Goal: Information Seeking & Learning: Learn about a topic

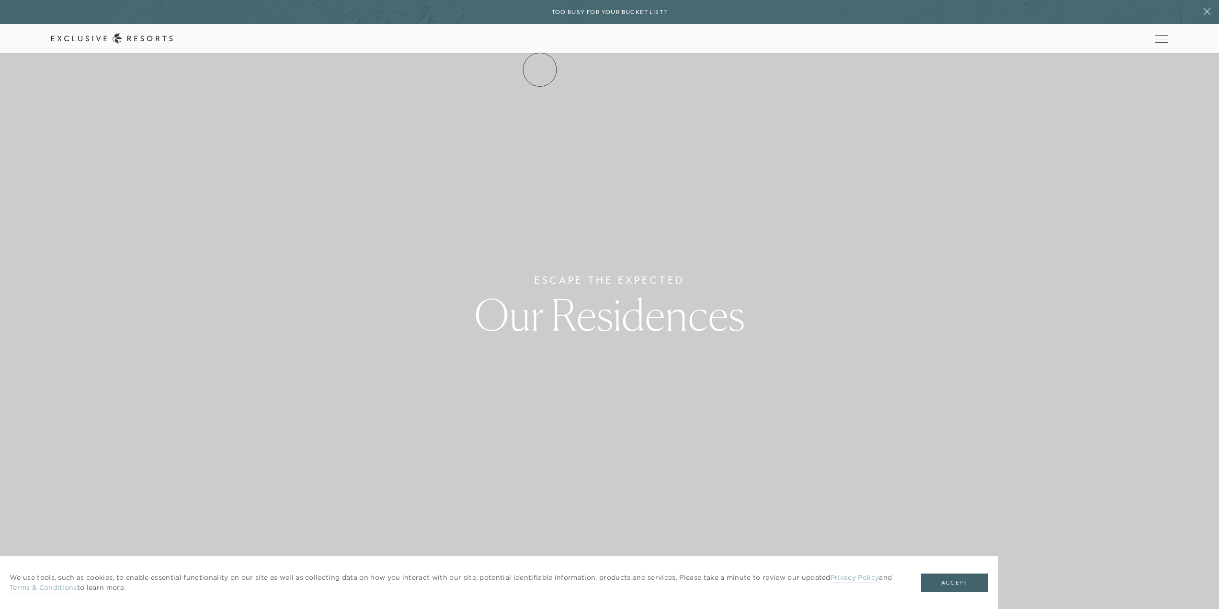
click at [0, 0] on link "The Collection" at bounding box center [0, 0] width 0 height 0
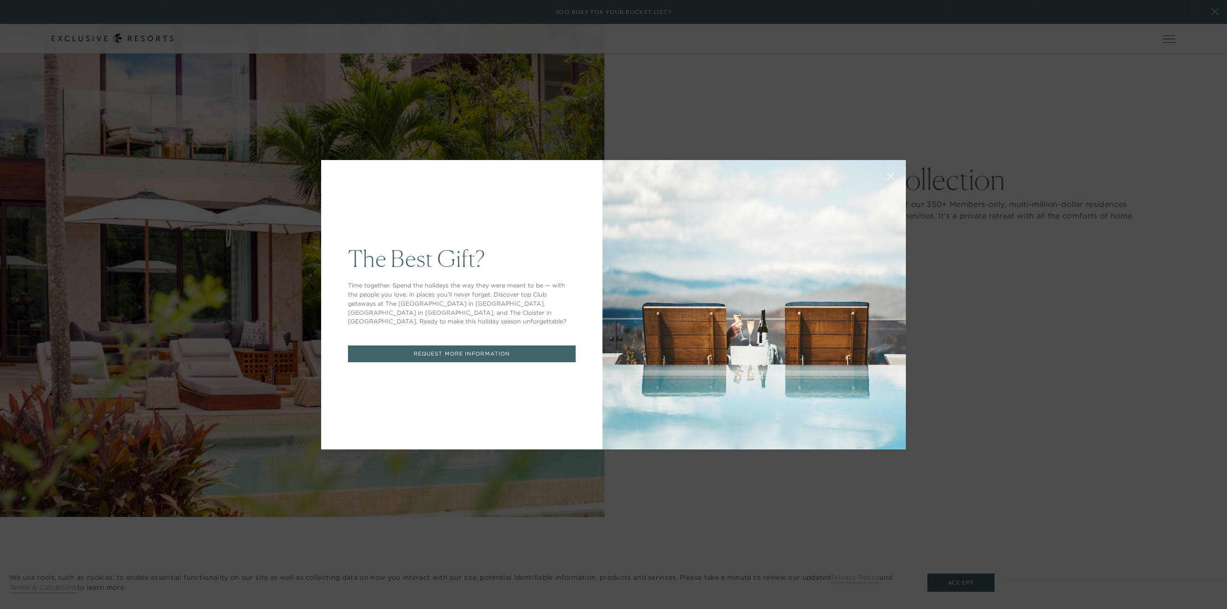
click at [887, 179] on icon at bounding box center [890, 176] width 6 height 6
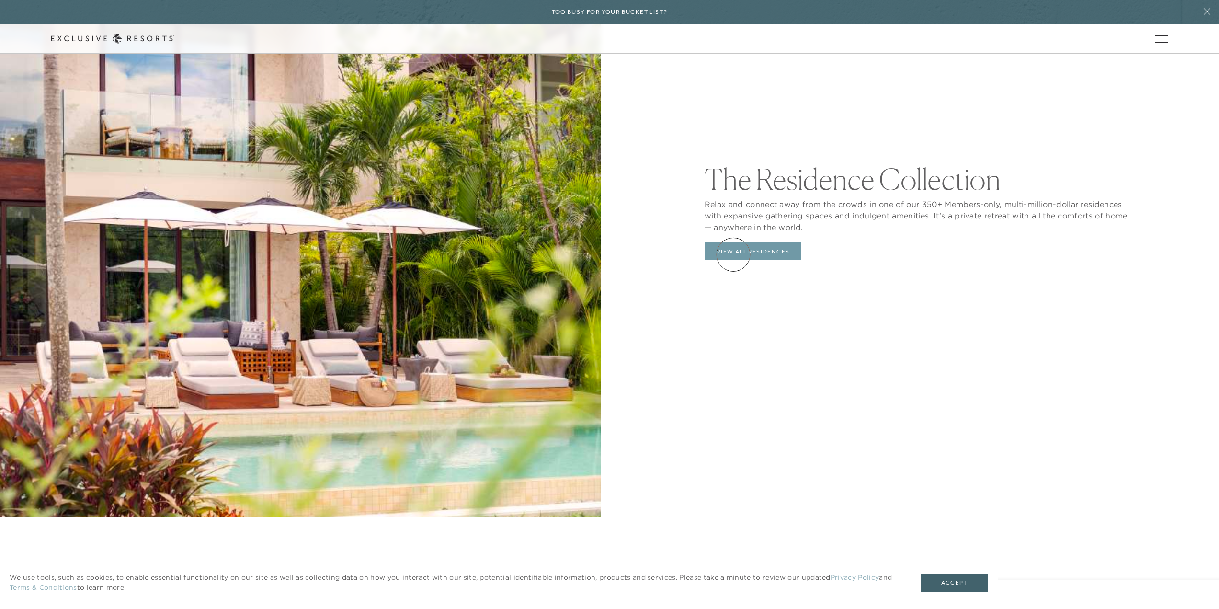
click at [734, 254] on link "View All Residences" at bounding box center [753, 251] width 97 height 18
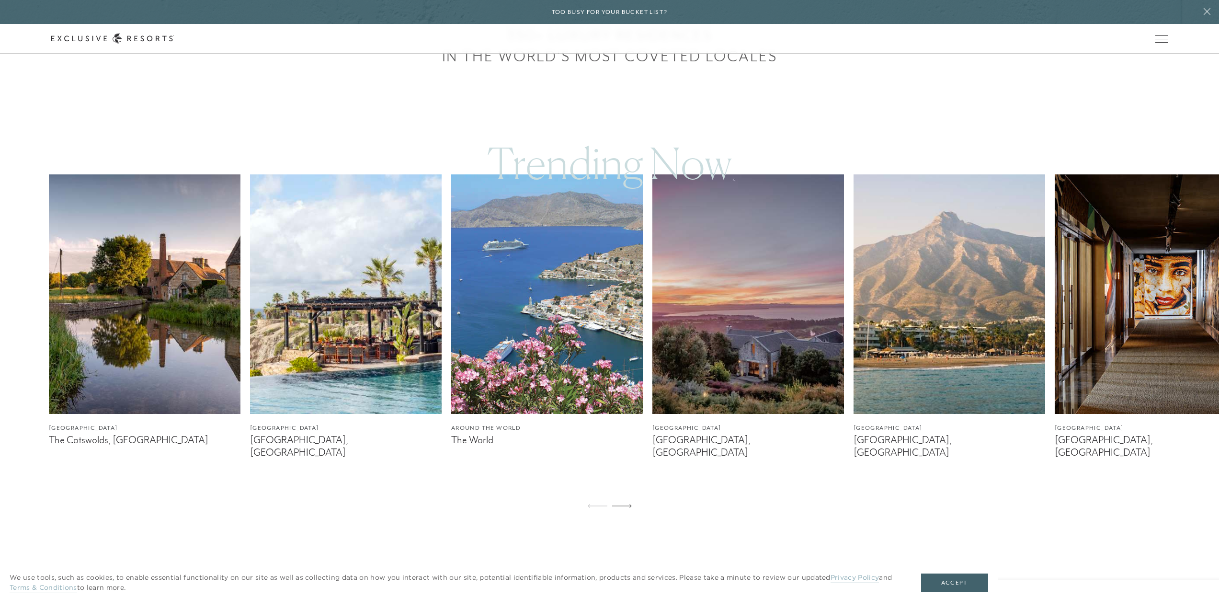
scroll to position [671, 0]
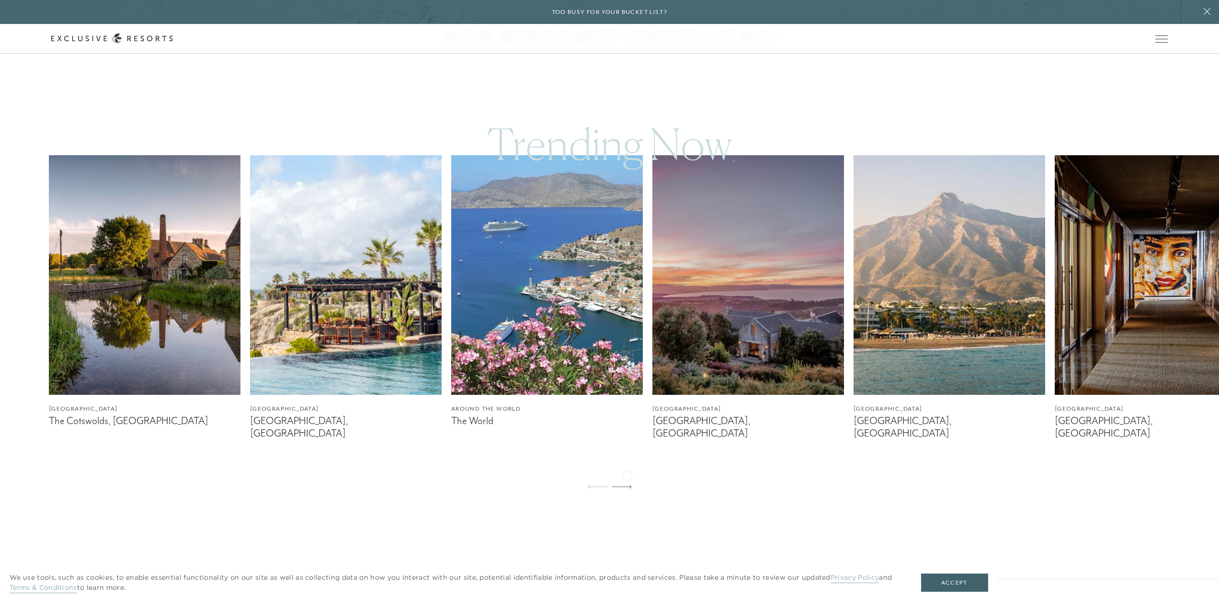
click at [627, 485] on icon at bounding box center [622, 487] width 20 height 4
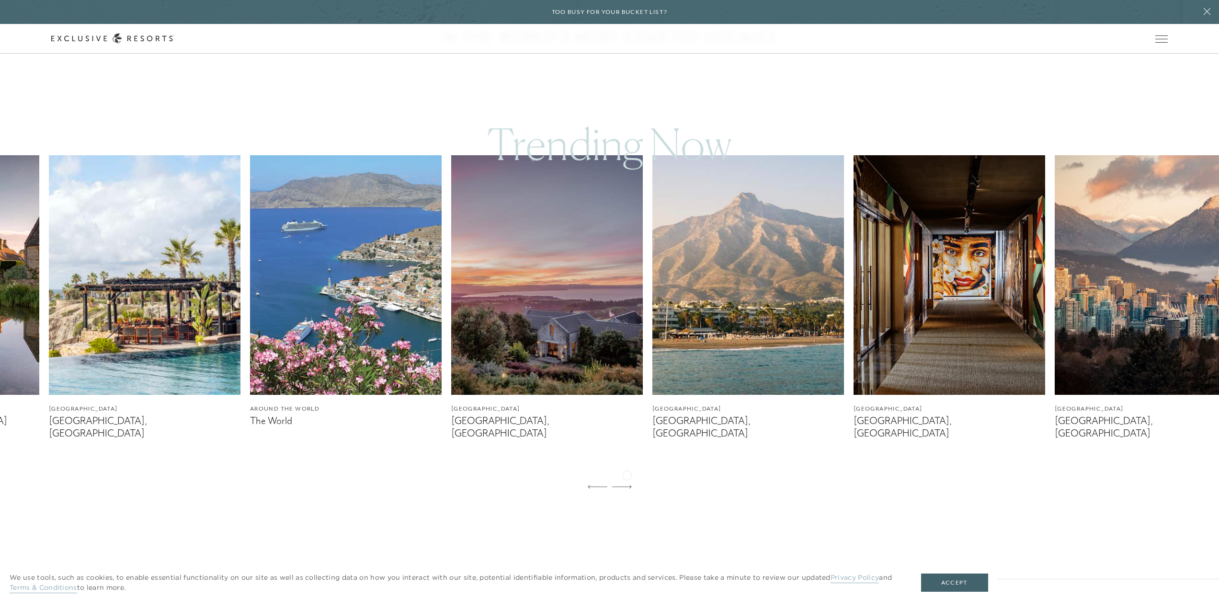
click at [627, 485] on icon at bounding box center [622, 487] width 20 height 4
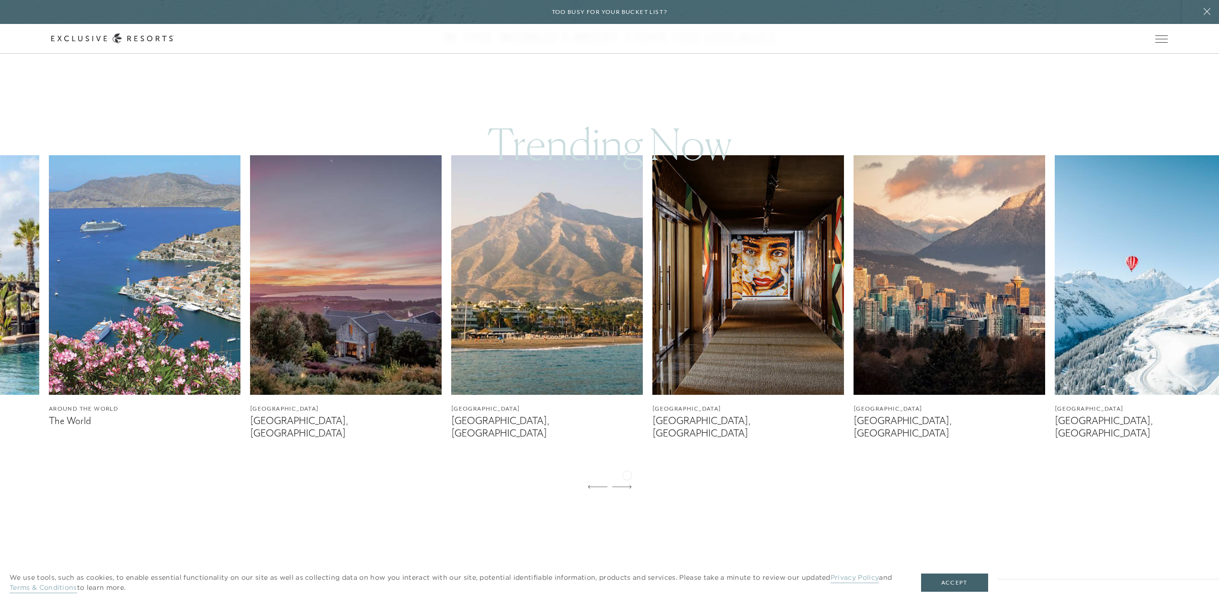
click at [627, 485] on icon at bounding box center [622, 487] width 20 height 4
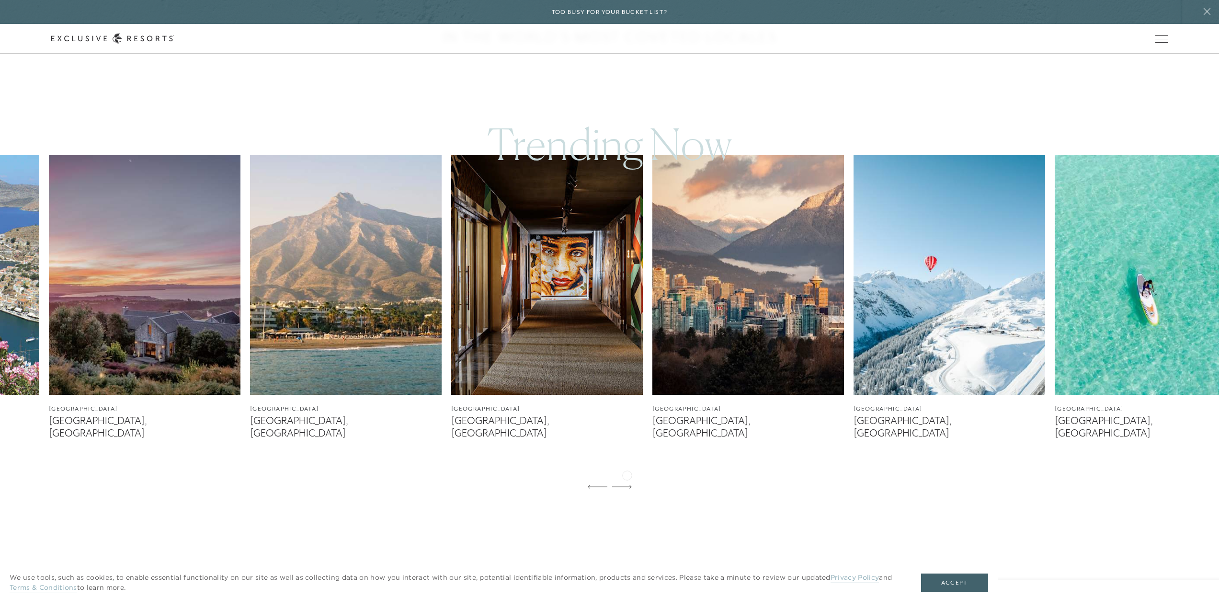
click at [627, 485] on icon at bounding box center [622, 487] width 20 height 4
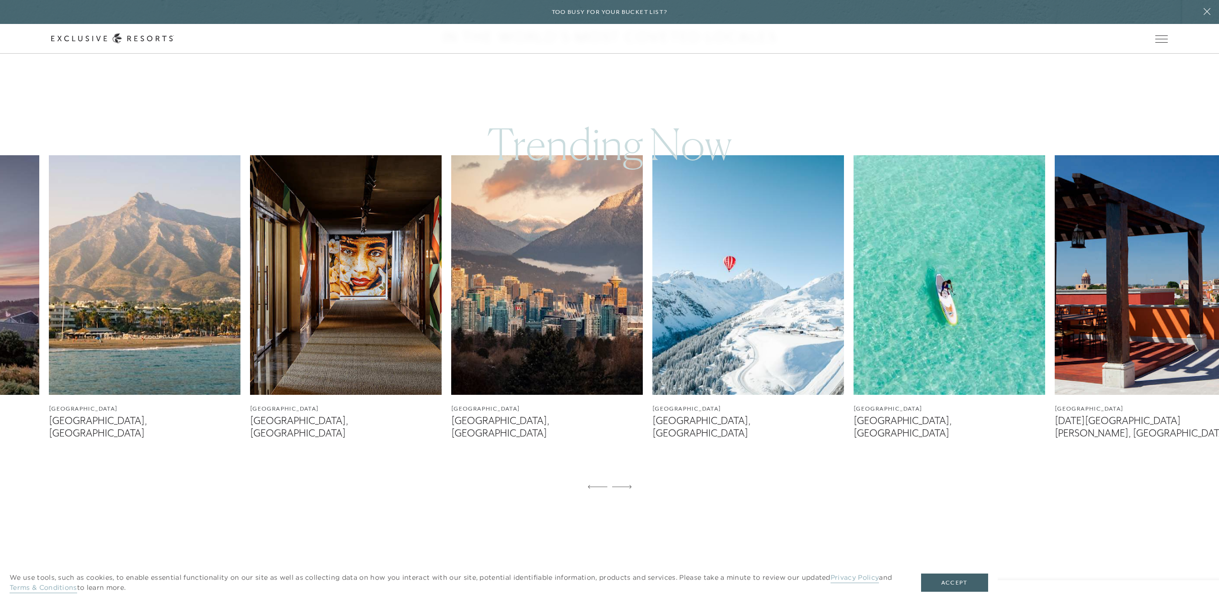
click at [627, 485] on icon at bounding box center [622, 487] width 20 height 4
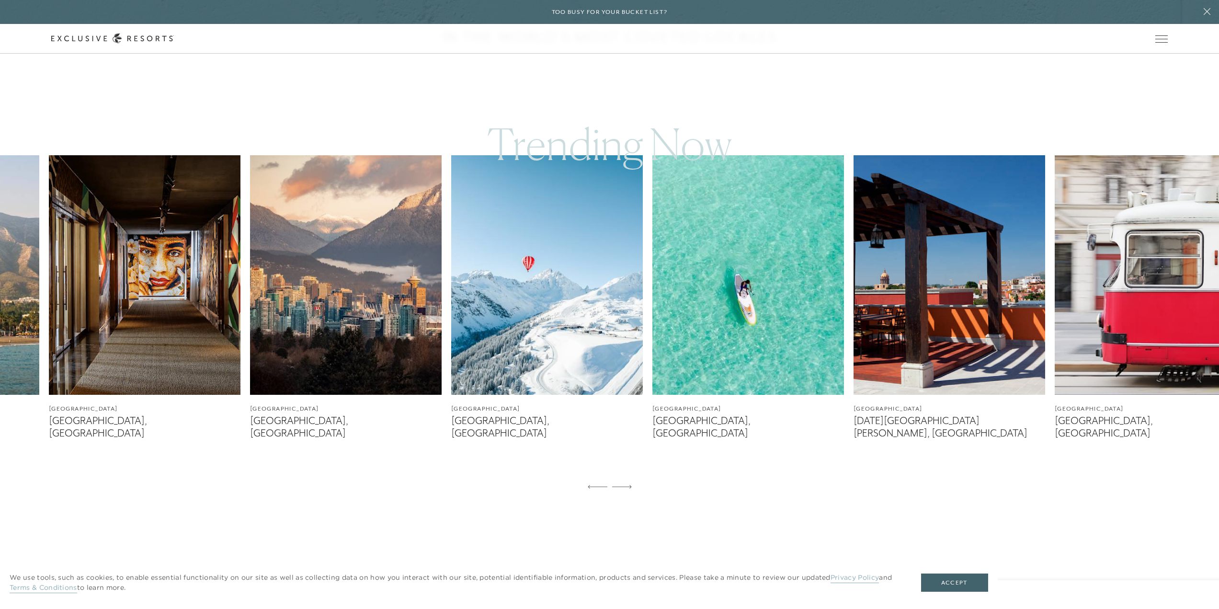
click at [627, 485] on icon at bounding box center [622, 487] width 20 height 4
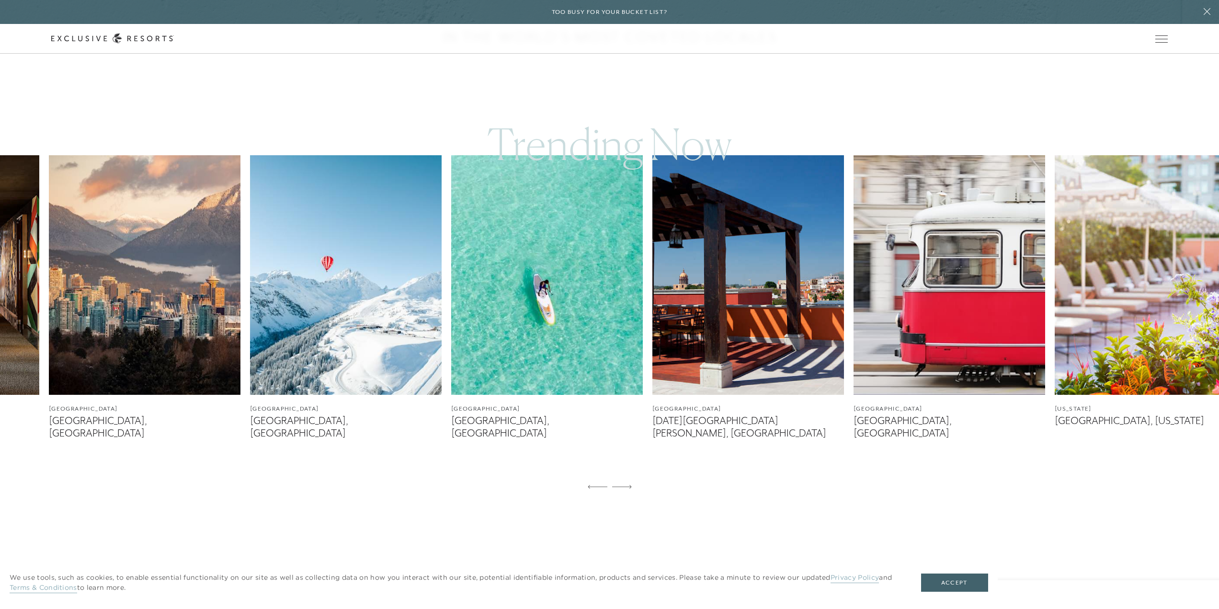
click at [627, 485] on icon at bounding box center [622, 487] width 20 height 4
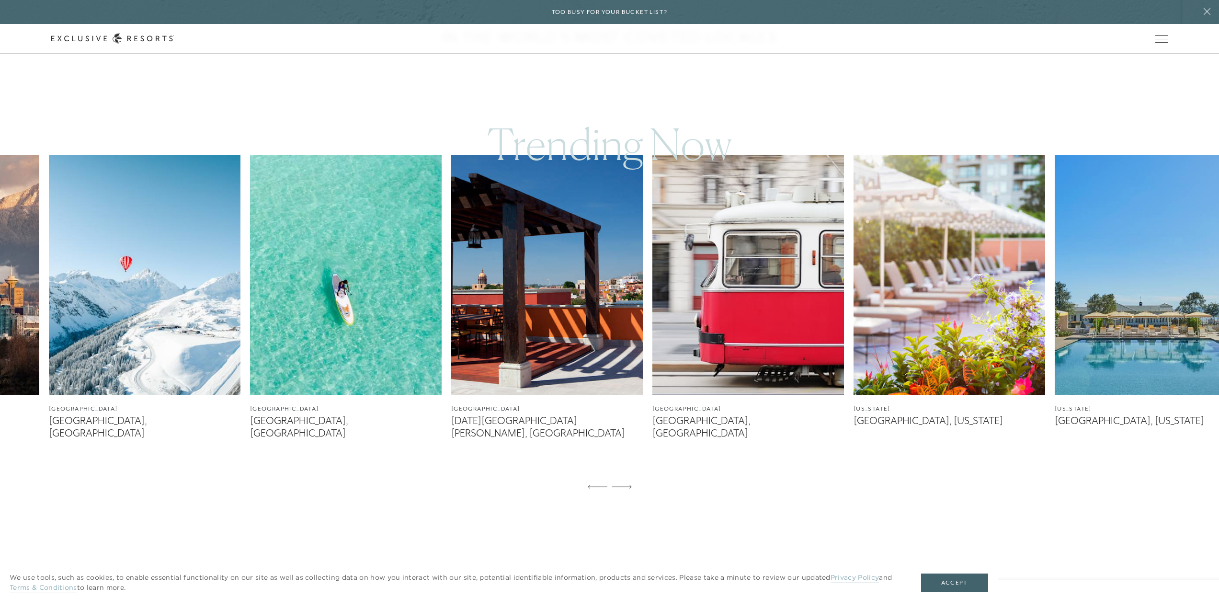
click at [627, 485] on icon at bounding box center [622, 487] width 20 height 4
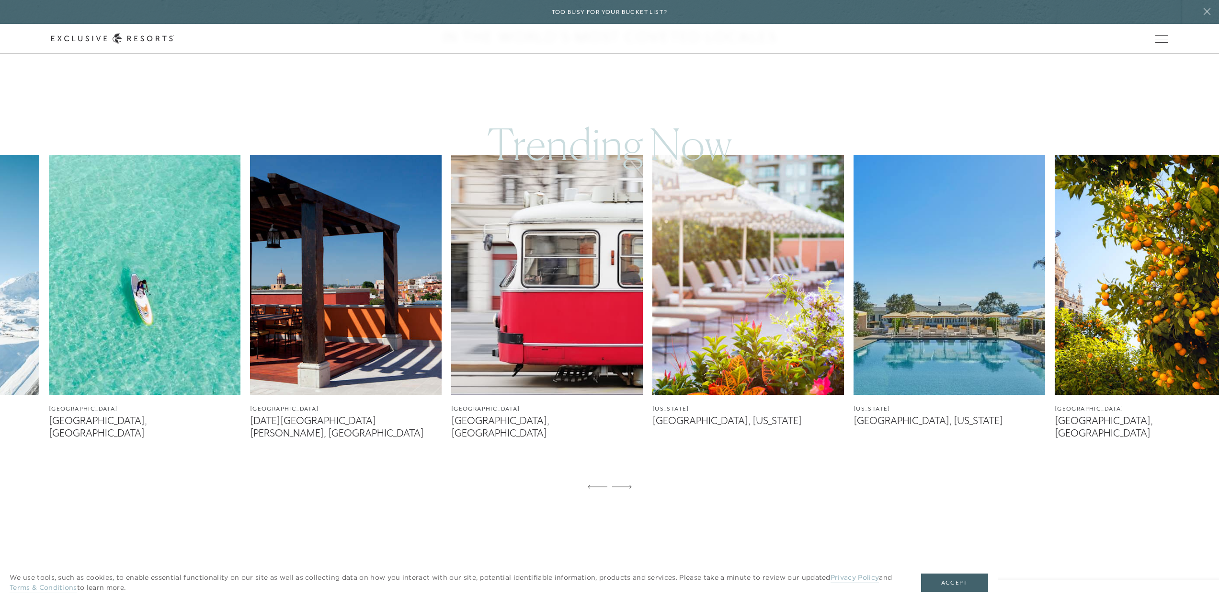
click at [627, 485] on icon at bounding box center [622, 487] width 20 height 4
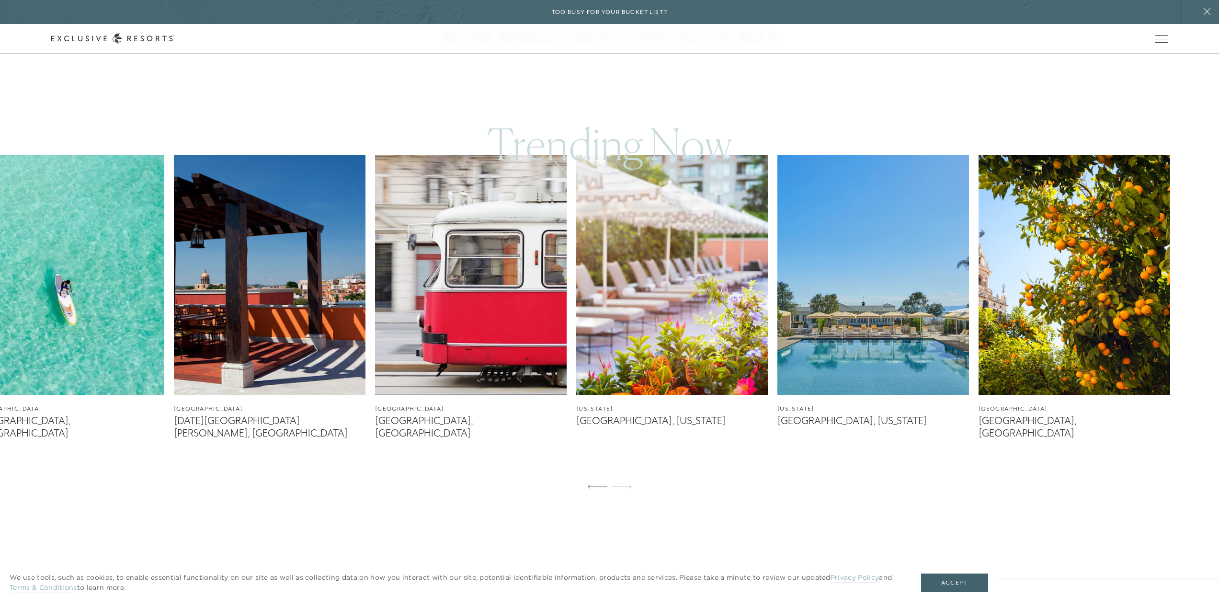
click at [627, 485] on icon at bounding box center [622, 487] width 20 height 4
click at [71, 359] on img at bounding box center [69, 275] width 192 height 240
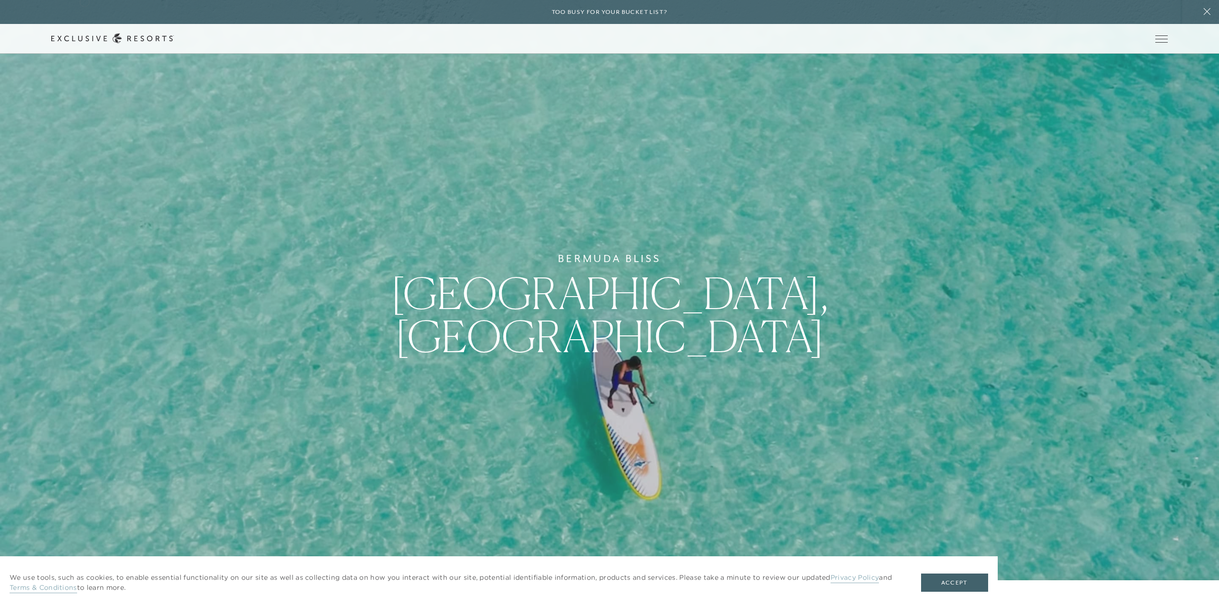
scroll to position [671, 0]
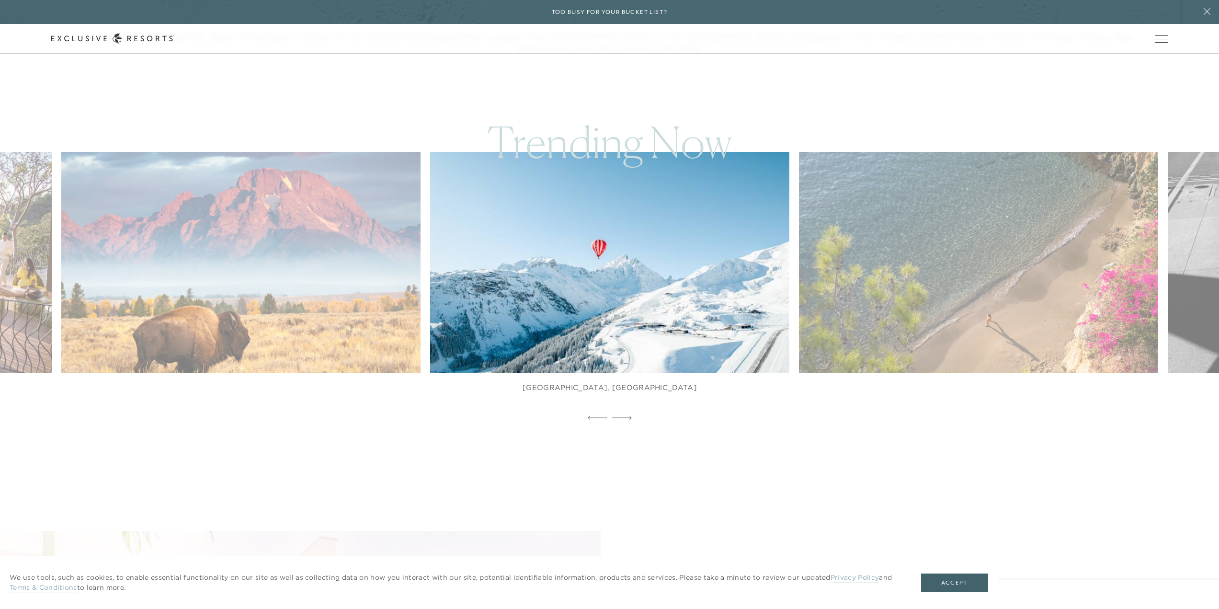
scroll to position [1294, 0]
